Goal: Information Seeking & Learning: Learn about a topic

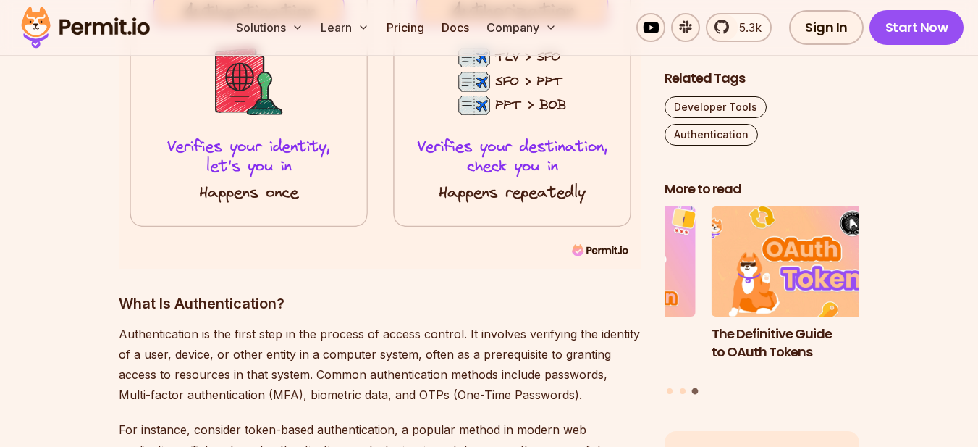
scroll to position [1738, 0]
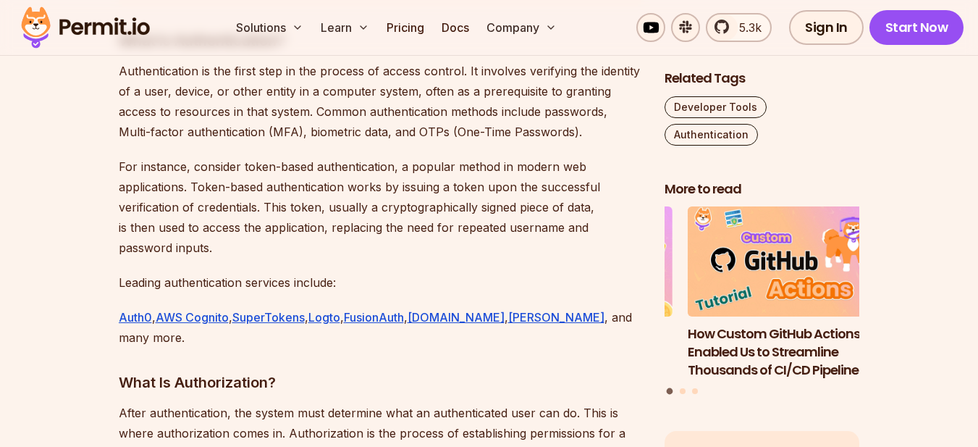
click at [361, 203] on p "For instance, consider token-based authentication, a popular method in modern w…" at bounding box center [380, 206] width 523 height 101
click at [246, 185] on p "For instance, consider token-based authentication, a popular method in modern w…" at bounding box center [380, 206] width 523 height 101
click at [244, 191] on p "For instance, consider token-based authentication, a popular method in modern w…" at bounding box center [380, 206] width 523 height 101
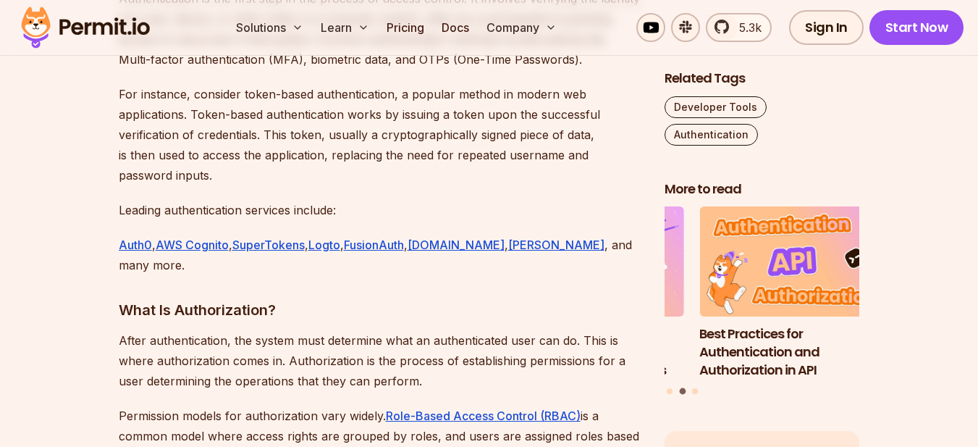
scroll to position [2317, 0]
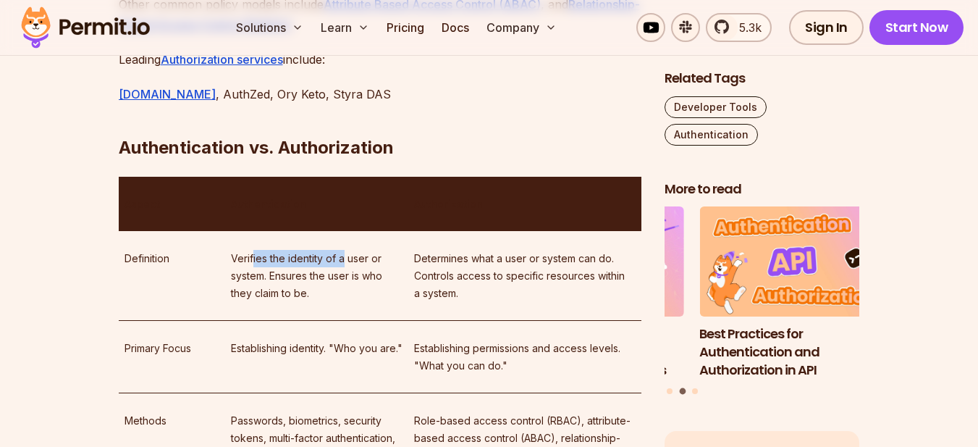
drag, startPoint x: 252, startPoint y: 216, endPoint x: 345, endPoint y: 219, distance: 92.7
click at [345, 250] on p "Verifies the identity of a user or system. Ensures the user is who they claim t…" at bounding box center [317, 276] width 172 height 52
drag, startPoint x: 345, startPoint y: 219, endPoint x: 536, endPoint y: 231, distance: 191.5
click at [345, 250] on p "Verifies the identity of a user or system. Ensures the user is who they claim t…" at bounding box center [317, 276] width 172 height 52
click at [536, 250] on p "Determines what a user or system can do. Controls access to specific resources …" at bounding box center [525, 276] width 222 height 52
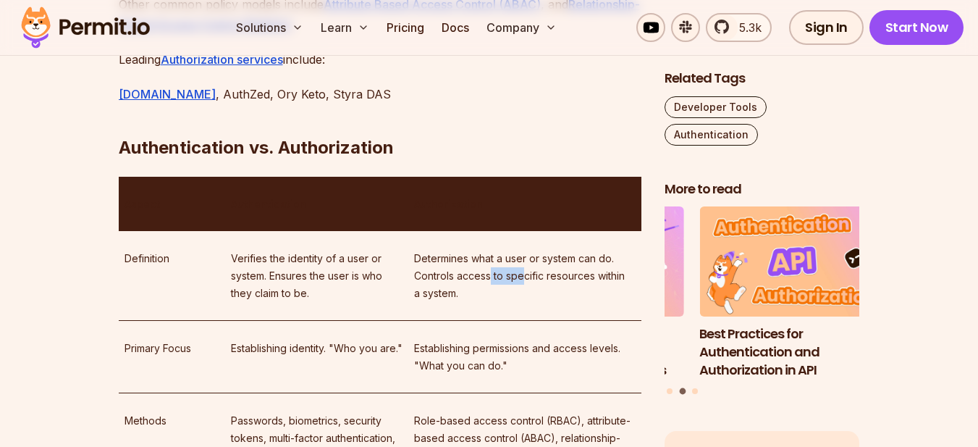
drag, startPoint x: 489, startPoint y: 229, endPoint x: 521, endPoint y: 232, distance: 32.0
click at [521, 250] on p "Determines what a user or system can do. Controls access to specific resources …" at bounding box center [525, 276] width 222 height 52
drag, startPoint x: 524, startPoint y: 236, endPoint x: 499, endPoint y: 246, distance: 27.3
click at [525, 250] on p "Determines what a user or system can do. Controls access to specific resources …" at bounding box center [525, 276] width 222 height 52
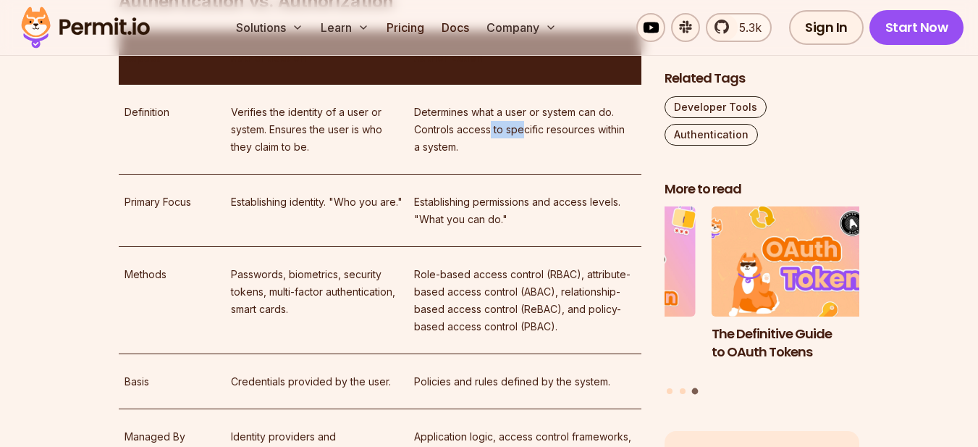
scroll to position [2462, 0]
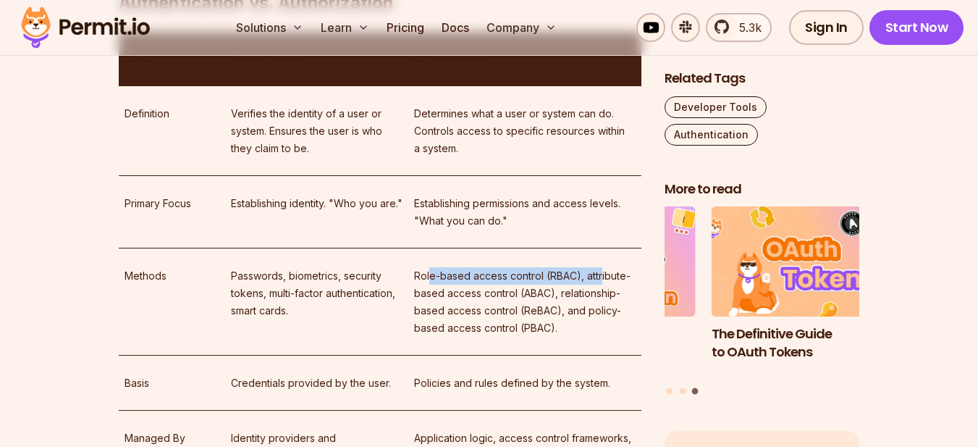
drag, startPoint x: 428, startPoint y: 231, endPoint x: 600, endPoint y: 236, distance: 171.7
click at [600, 267] on p "Role-based access control (RBAC), attribute-based access control (ABAC), relati…" at bounding box center [525, 302] width 222 height 70
click at [500, 267] on p "Role-based access control (RBAC), attribute-based access control (ABAC), relati…" at bounding box center [525, 302] width 222 height 70
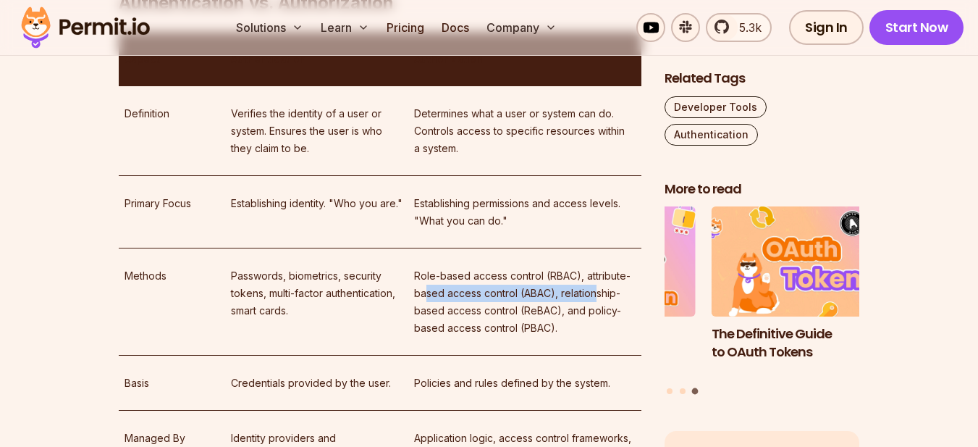
drag, startPoint x: 427, startPoint y: 250, endPoint x: 565, endPoint y: 265, distance: 138.4
click at [592, 267] on p "Role-based access control (RBAC), attribute-based access control (ABAC), relati…" at bounding box center [525, 302] width 222 height 70
click at [542, 272] on p "Role-based access control (RBAC), attribute-based access control (ABAC), relati…" at bounding box center [525, 302] width 222 height 70
drag, startPoint x: 461, startPoint y: 274, endPoint x: 524, endPoint y: 277, distance: 62.3
click at [501, 277] on p "Role-based access control (RBAC), attribute-based access control (ABAC), relati…" at bounding box center [525, 302] width 222 height 70
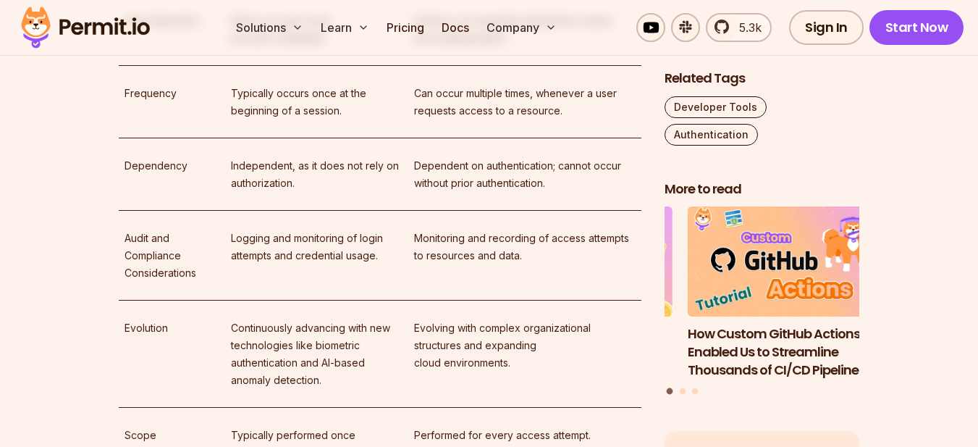
scroll to position [3186, 0]
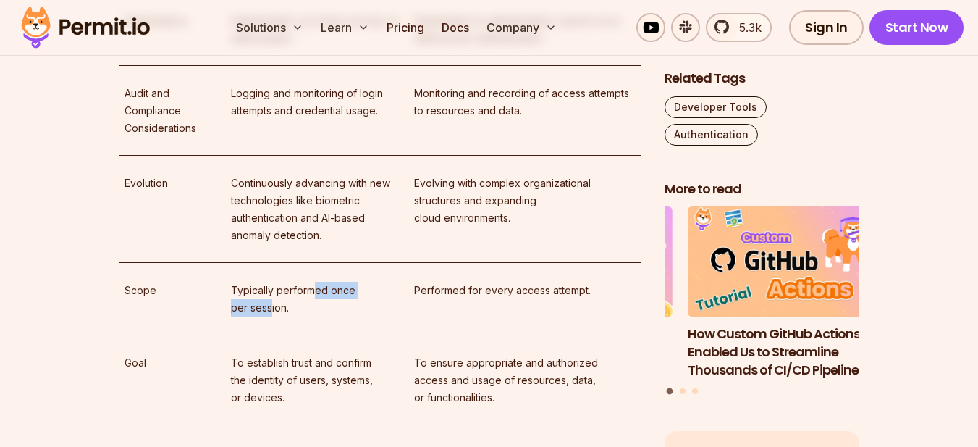
drag, startPoint x: 272, startPoint y: 259, endPoint x: 316, endPoint y: 255, distance: 44.4
click at [316, 282] on p "Typically performed once per session." at bounding box center [317, 299] width 172 height 35
drag, startPoint x: 425, startPoint y: 253, endPoint x: 548, endPoint y: 283, distance: 126.6
click at [539, 263] on td "Performed for every access attempt." at bounding box center [524, 299] width 233 height 72
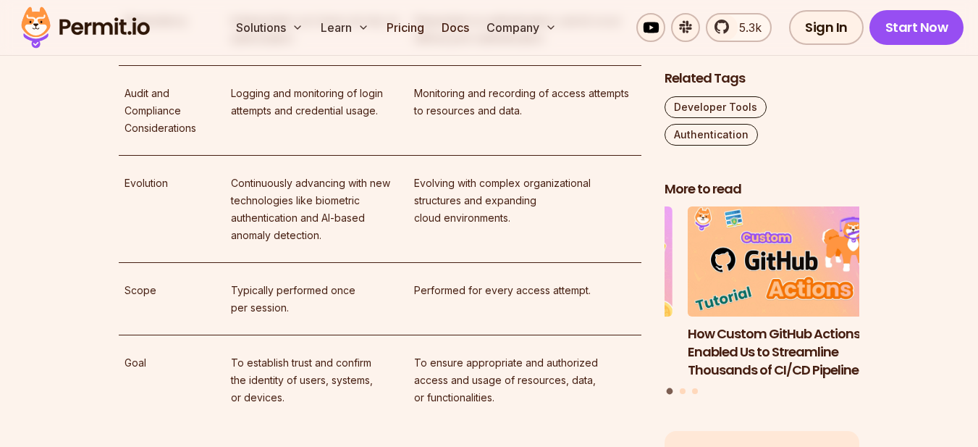
click at [548, 283] on td "Performed for every access attempt." at bounding box center [524, 299] width 233 height 72
drag, startPoint x: 567, startPoint y: 250, endPoint x: 495, endPoint y: 251, distance: 71.7
click at [495, 282] on p "Performed for every access attempt." at bounding box center [525, 290] width 222 height 17
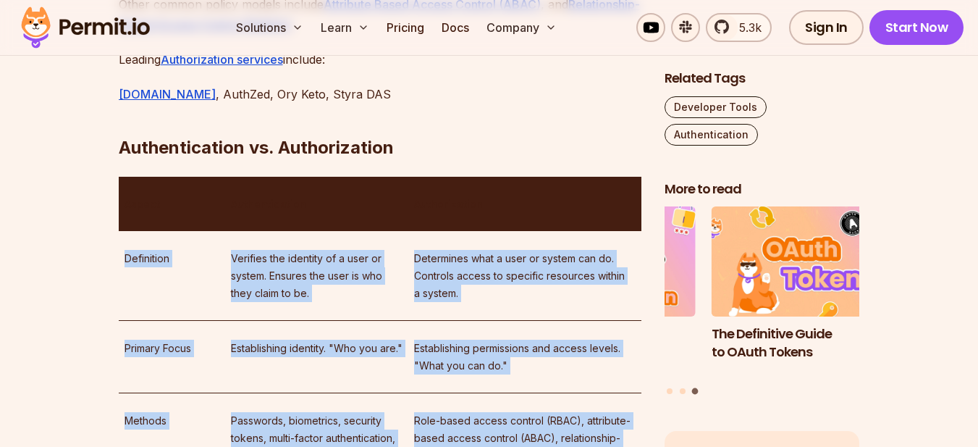
scroll to position [2245, 0]
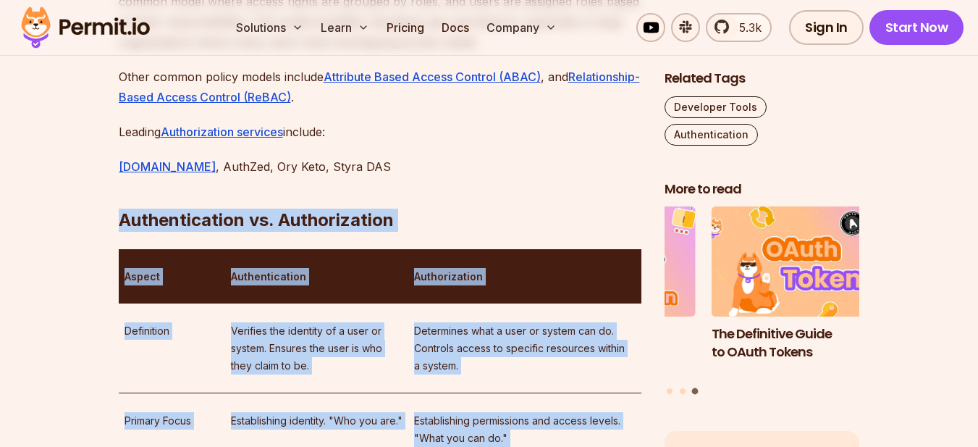
drag, startPoint x: 520, startPoint y: 286, endPoint x: 112, endPoint y: 173, distance: 423.7
copy div "Authentication vs. Authorization Aspect Authentication Authorization Definition…"
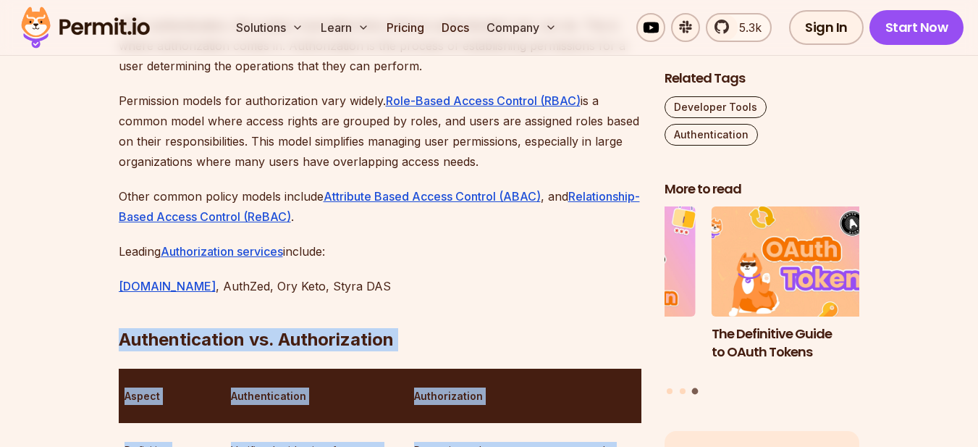
scroll to position [2100, 0]
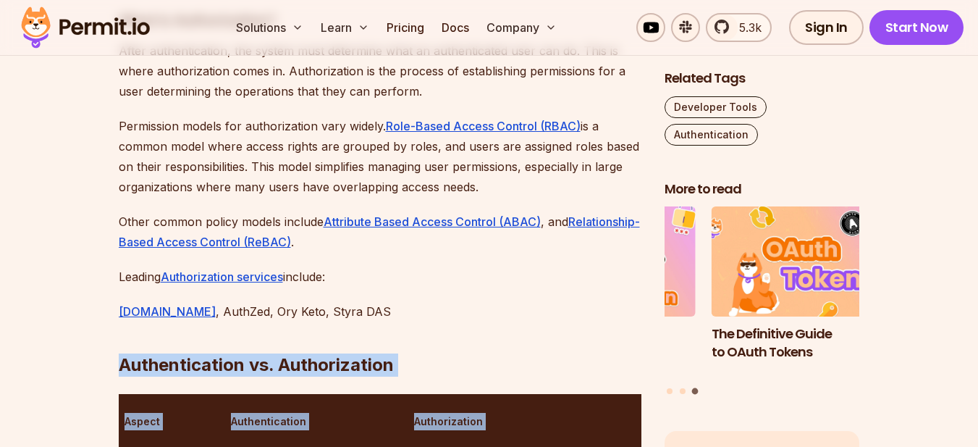
click at [376, 295] on h2 "Authentication vs. Authorization" at bounding box center [380, 335] width 523 height 81
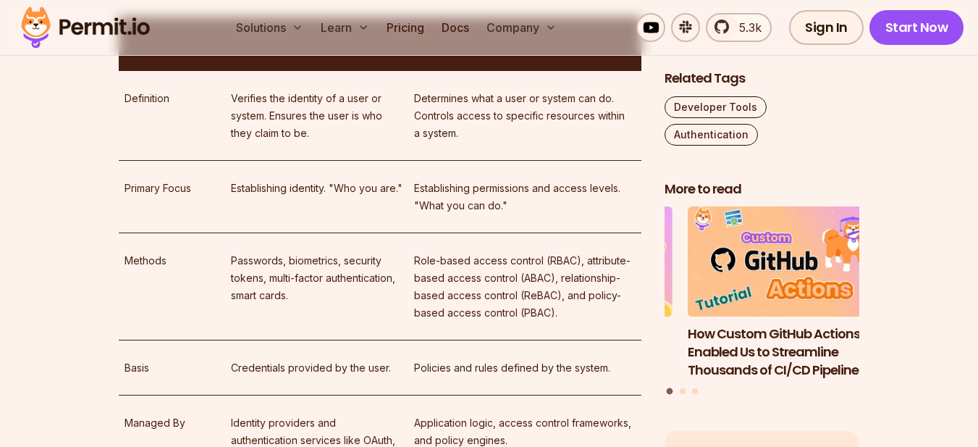
scroll to position [2462, 0]
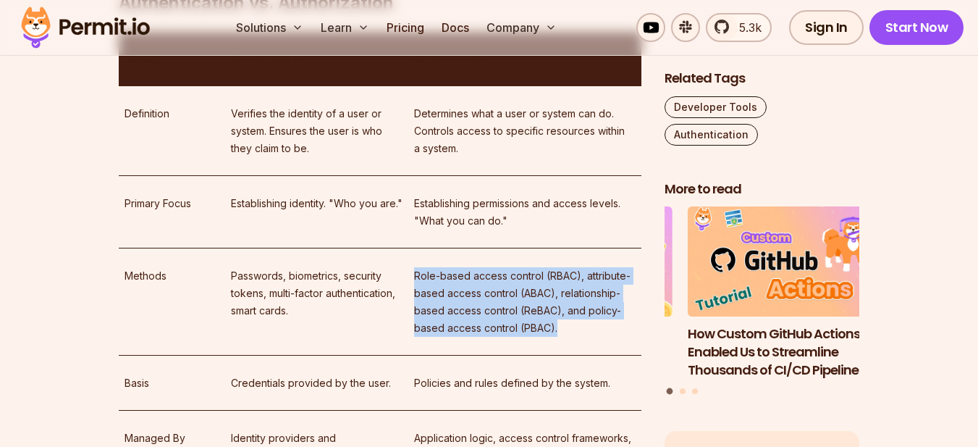
drag, startPoint x: 415, startPoint y: 236, endPoint x: 558, endPoint y: 285, distance: 151.6
click at [558, 285] on p "Role-based access control (RBAC), attribute-based access control (ABAC), relati…" at bounding box center [525, 302] width 222 height 70
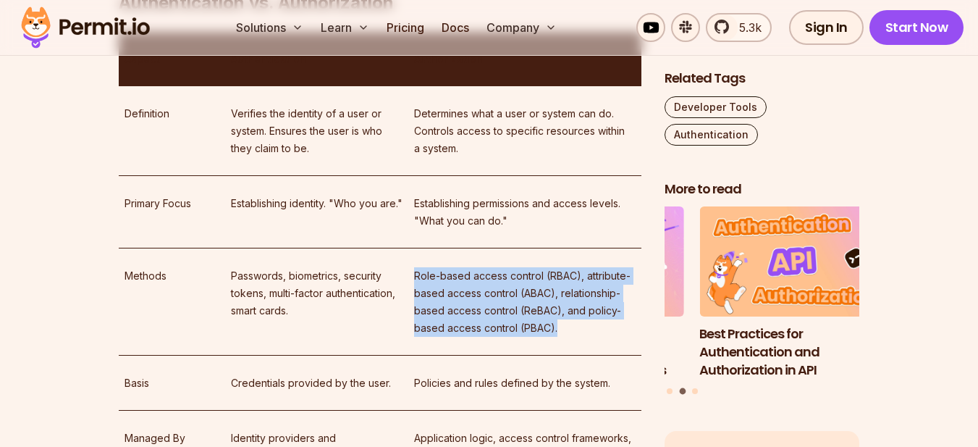
click at [568, 290] on p "Role-based access control (RBAC), attribute-based access control (ABAC), relati…" at bounding box center [525, 302] width 222 height 70
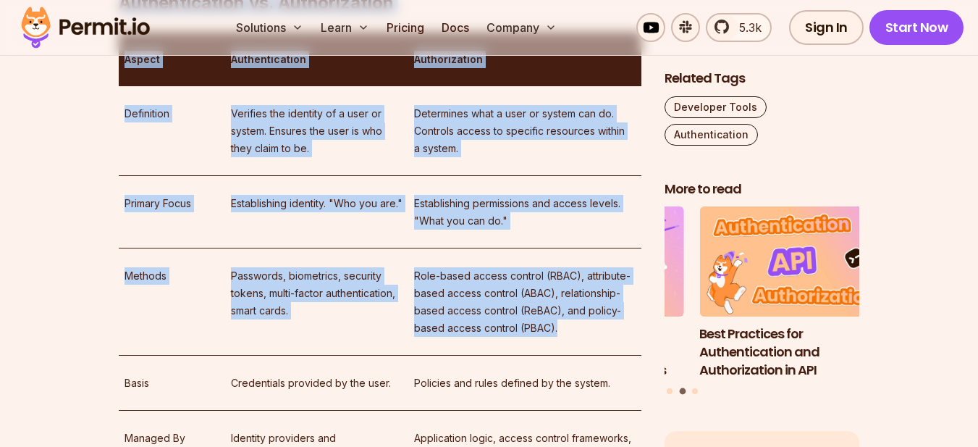
drag, startPoint x: 568, startPoint y: 290, endPoint x: 109, endPoint y: 251, distance: 461.4
click at [109, 251] on section "Table of Contents Introduction Authentication and Authorization, also known as …" at bounding box center [489, 371] width 978 height 3955
click at [281, 267] on p "Passwords, biometrics, security tokens, multi-factor authentication, smart card…" at bounding box center [317, 293] width 172 height 52
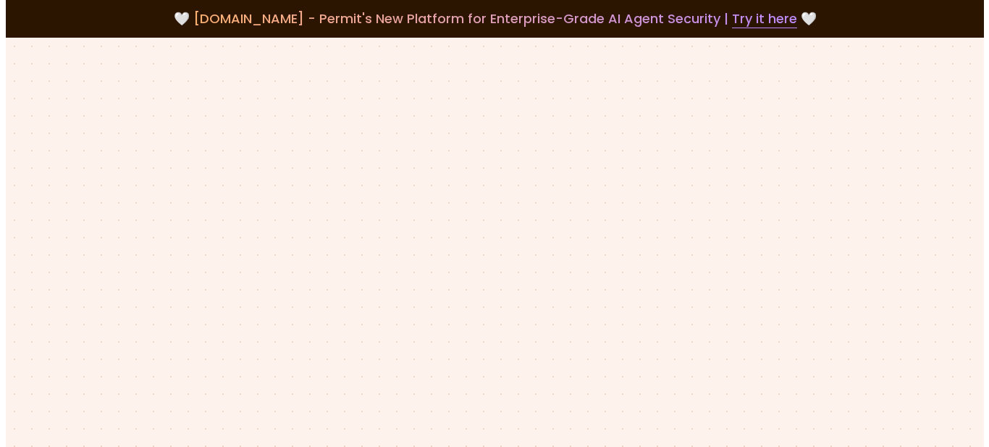
scroll to position [0, 0]
